Goal: Task Accomplishment & Management: Manage account settings

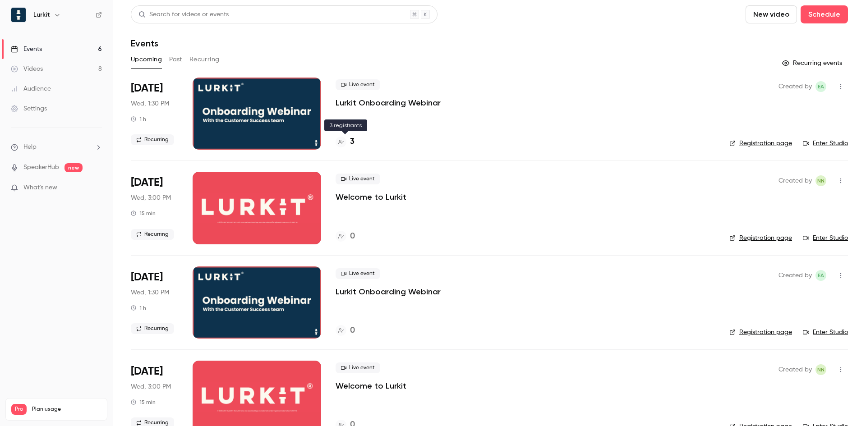
click at [350, 140] on h4 "3" at bounding box center [352, 142] width 5 height 12
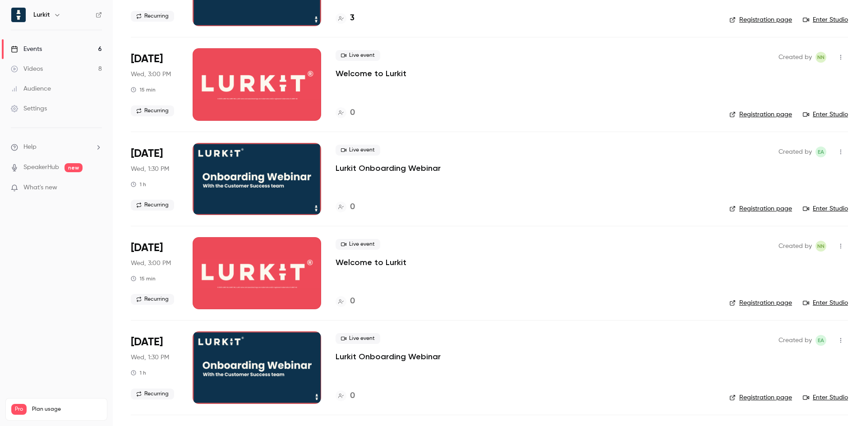
scroll to position [32, 0]
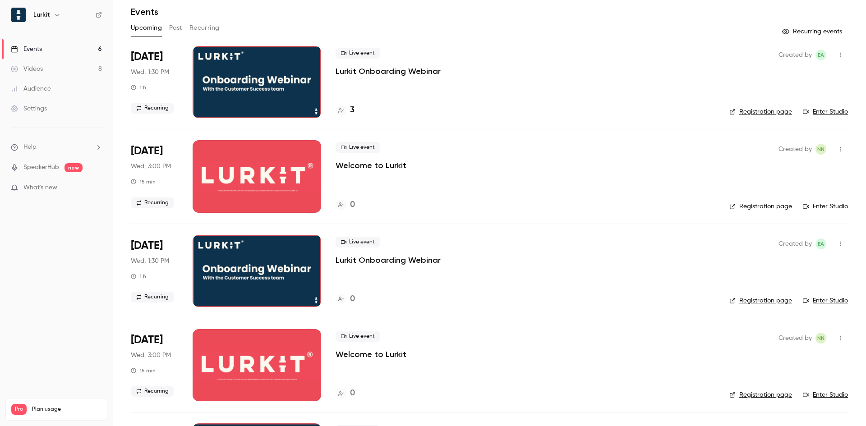
click at [837, 147] on icon "button" at bounding box center [840, 149] width 7 height 6
click at [782, 244] on div "Cancel event" at bounding box center [799, 242] width 69 height 9
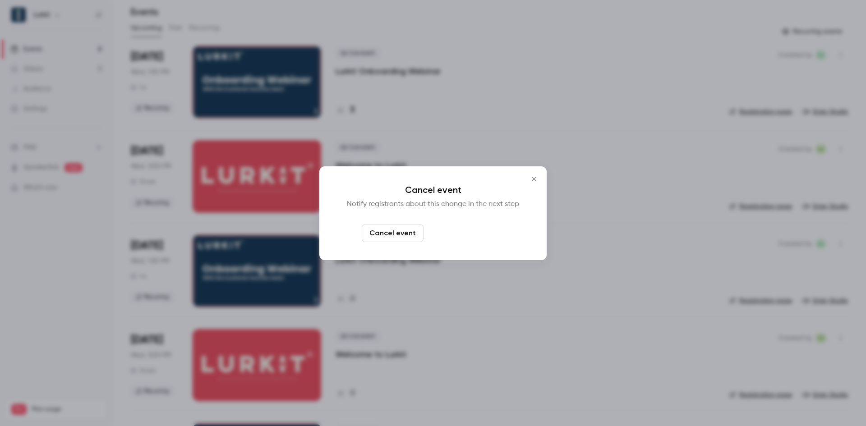
click at [462, 229] on button "Cancel and notify" at bounding box center [466, 233] width 78 height 18
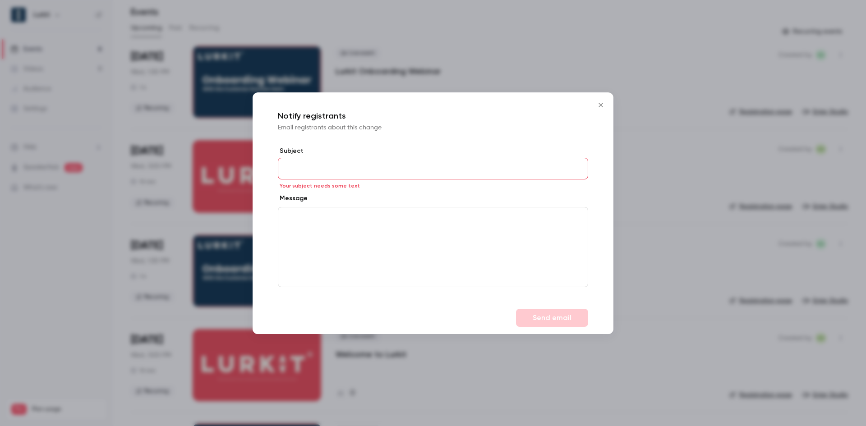
click at [604, 107] on icon "Close" at bounding box center [600, 104] width 11 height 7
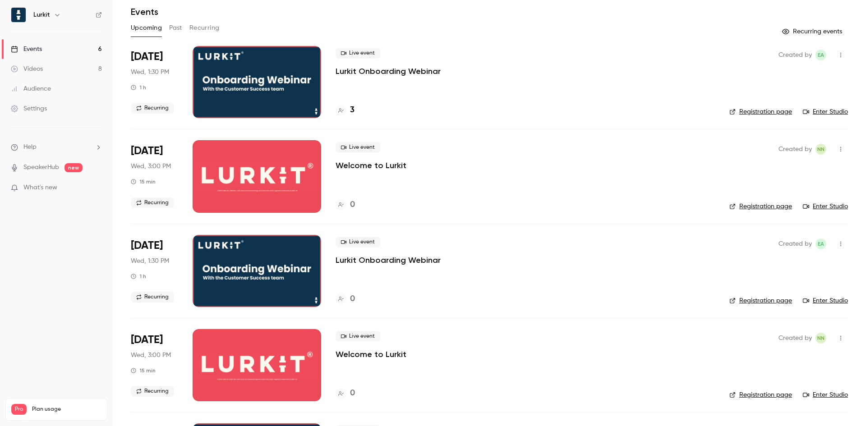
click at [837, 146] on icon "button" at bounding box center [840, 149] width 7 height 6
click at [772, 264] on div "Delete" at bounding box center [799, 266] width 69 height 9
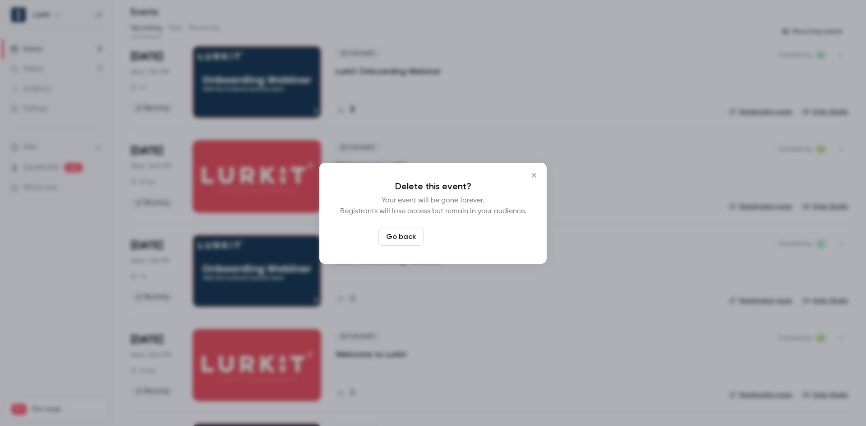
click at [450, 238] on button "Delete event" at bounding box center [457, 237] width 60 height 18
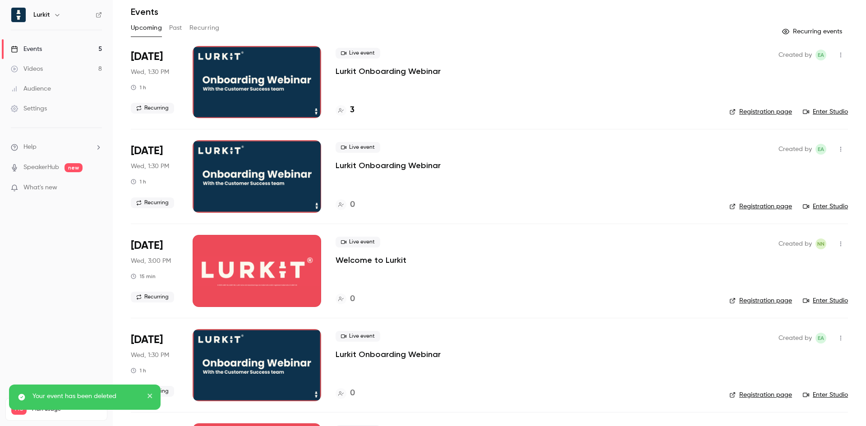
click at [840, 246] on icon "button" at bounding box center [840, 243] width 1 height 5
click at [782, 360] on div "Delete" at bounding box center [799, 360] width 69 height 9
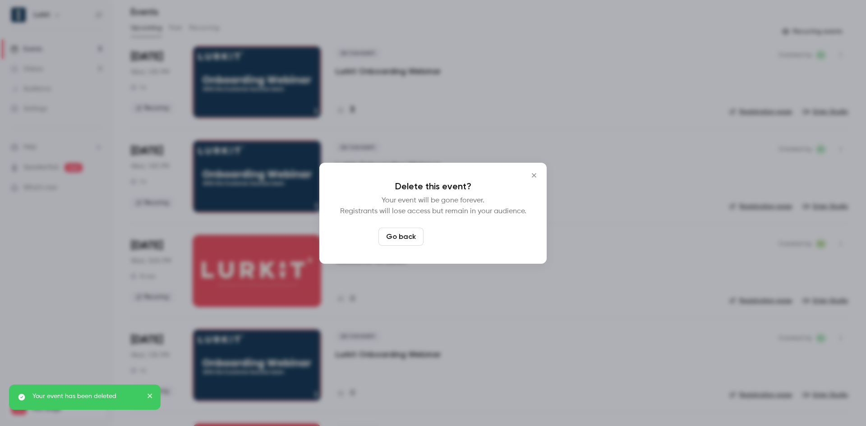
click at [458, 233] on button "Delete event" at bounding box center [457, 237] width 60 height 18
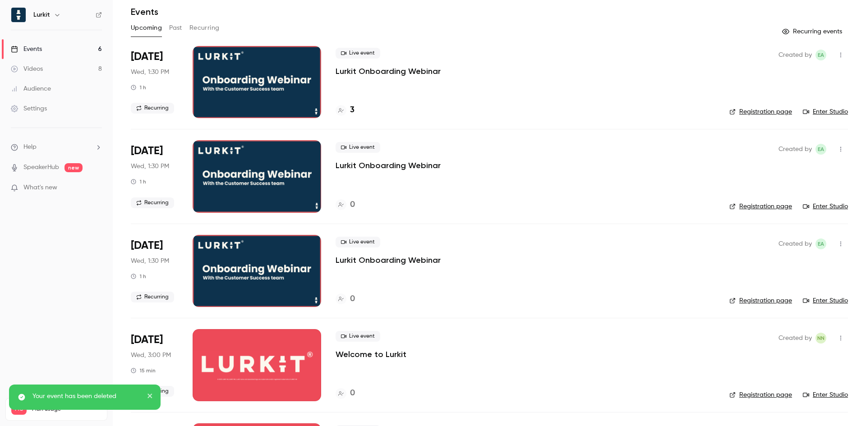
scroll to position [212, 0]
